Goal: Task Accomplishment & Management: Complete application form

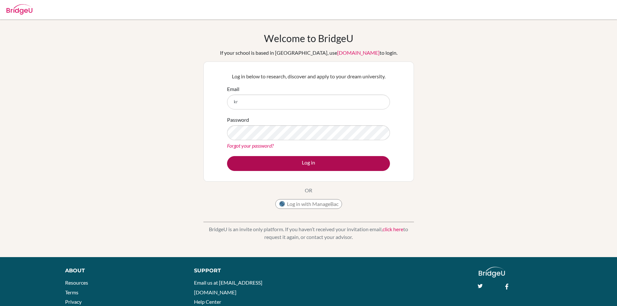
type input "k"
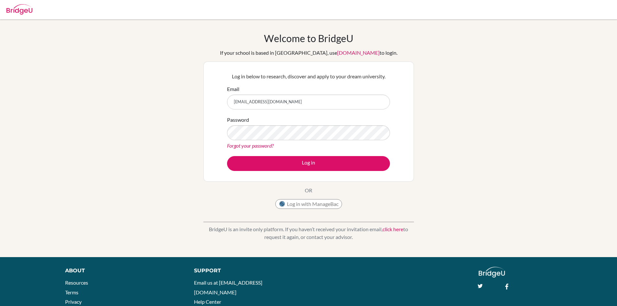
click at [256, 104] on input "[EMAIL_ADDRESS][DOMAIN_NAME]" at bounding box center [308, 102] width 163 height 15
type input "[EMAIL_ADDRESS][DOMAIN_NAME]"
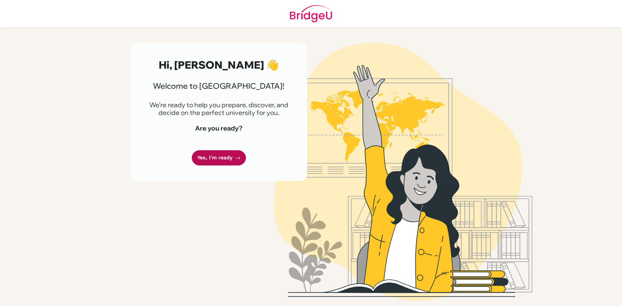
click at [228, 158] on link "Yes, I'm ready" at bounding box center [219, 157] width 54 height 15
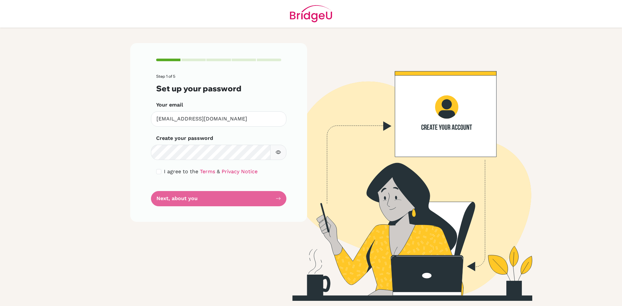
click at [277, 153] on icon "button" at bounding box center [278, 152] width 5 height 5
click at [171, 171] on span "I agree to the" at bounding box center [181, 172] width 34 height 6
click at [160, 171] on input "checkbox" at bounding box center [158, 171] width 5 height 5
checkbox input "true"
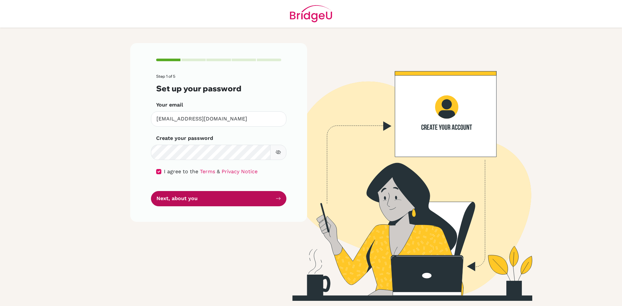
click at [172, 200] on button "Next, about you" at bounding box center [218, 198] width 135 height 15
click at [200, 199] on button "Next, about you" at bounding box center [218, 198] width 135 height 15
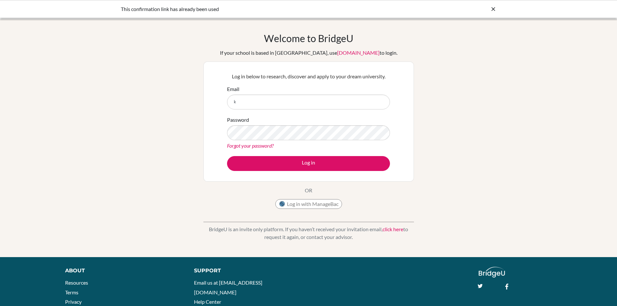
type input "[EMAIL_ADDRESS][DOMAIN_NAME]"
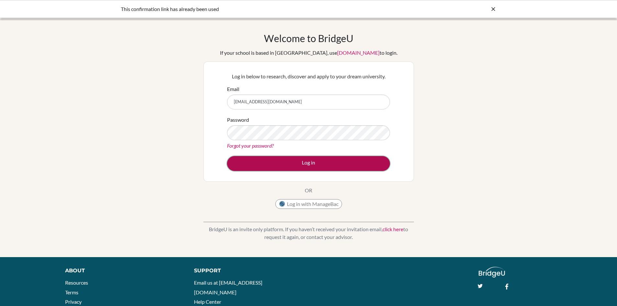
click at [283, 161] on button "Log in" at bounding box center [308, 163] width 163 height 15
